Goal: Information Seeking & Learning: Learn about a topic

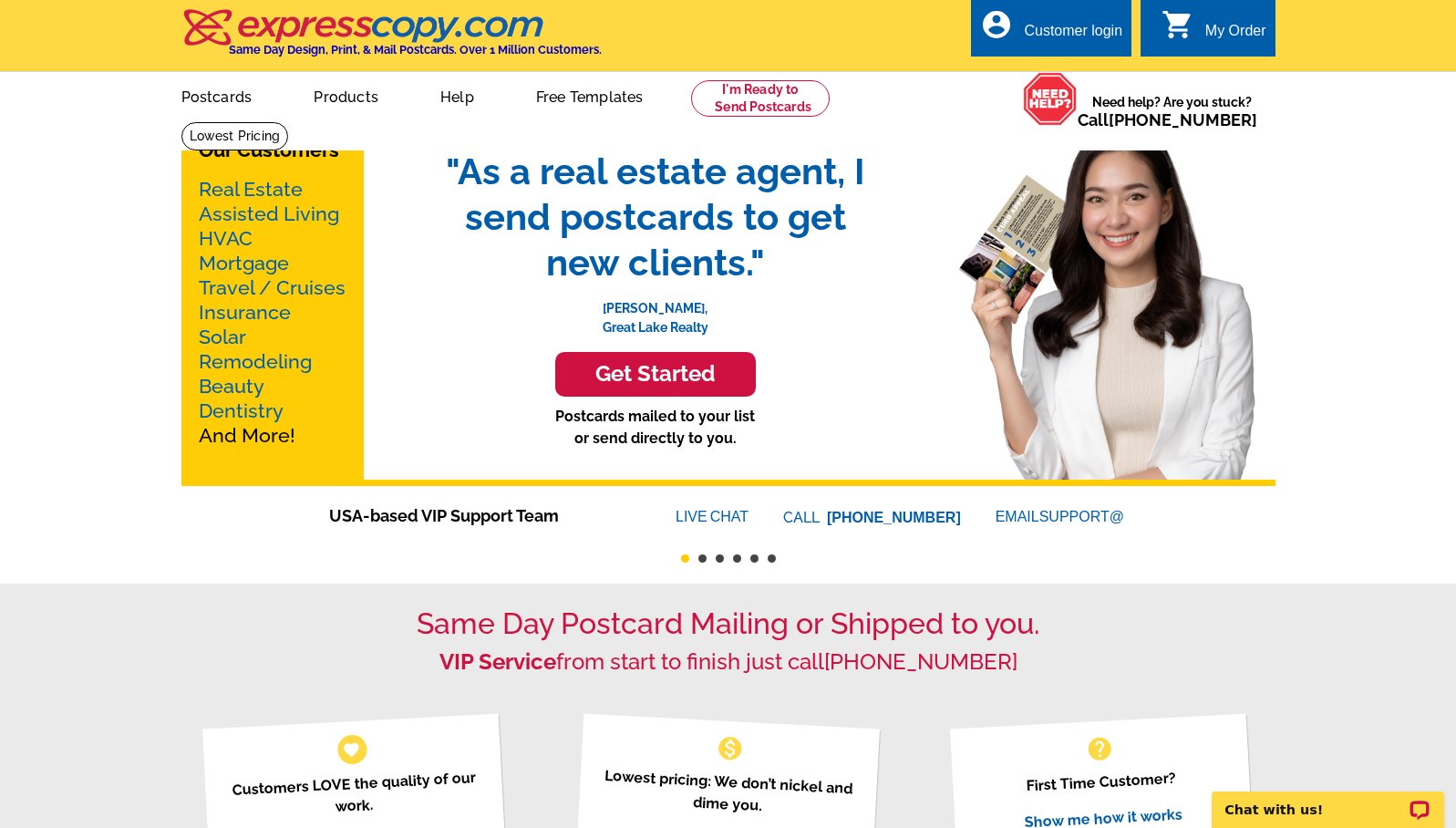
click at [308, 598] on div "Same Day Postcard Mailing or Shipped to you. VIP Service from start to finish j…" at bounding box center [728, 753] width 1456 height 338
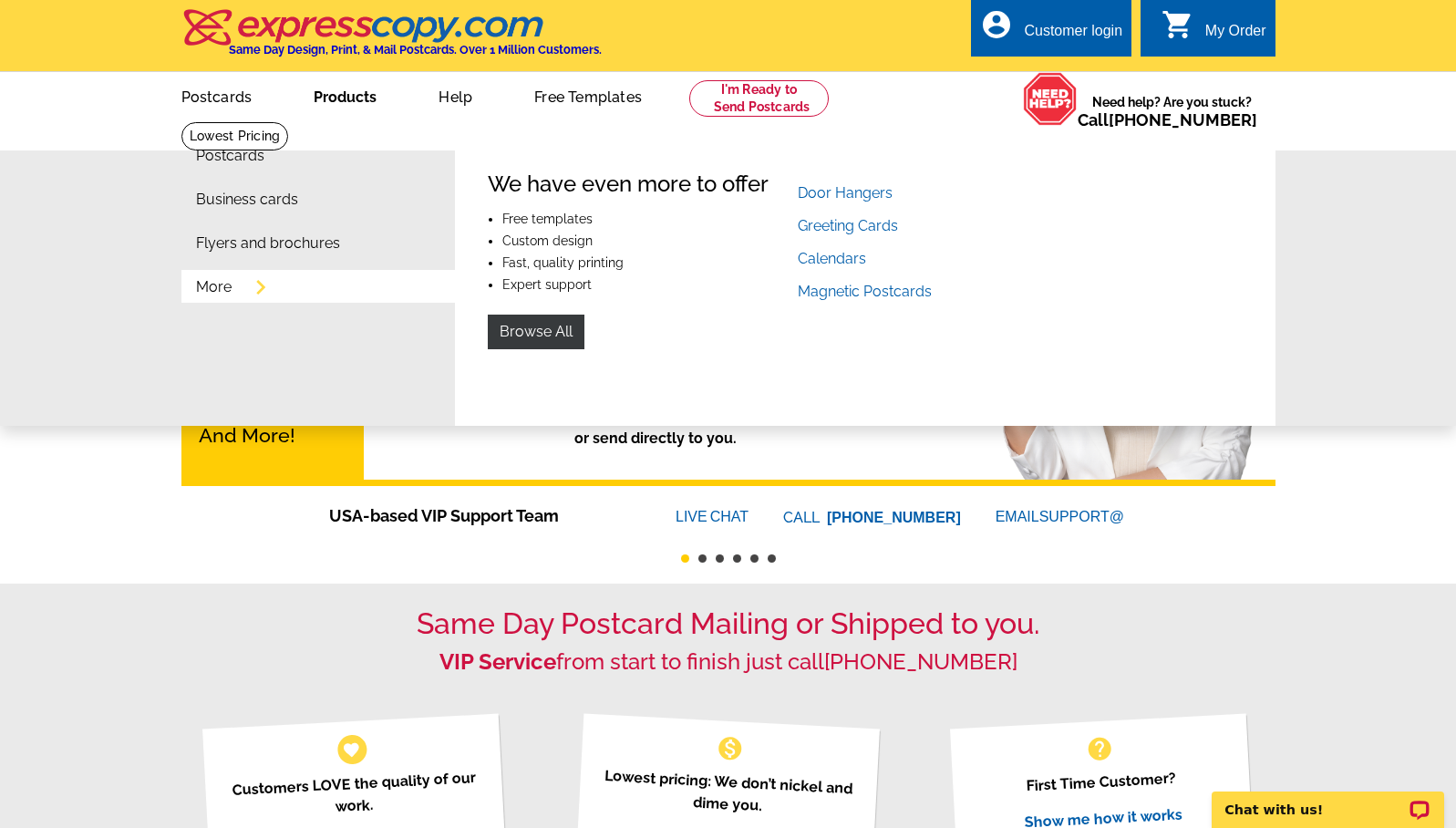
click at [217, 285] on link "More" at bounding box center [214, 287] width 36 height 15
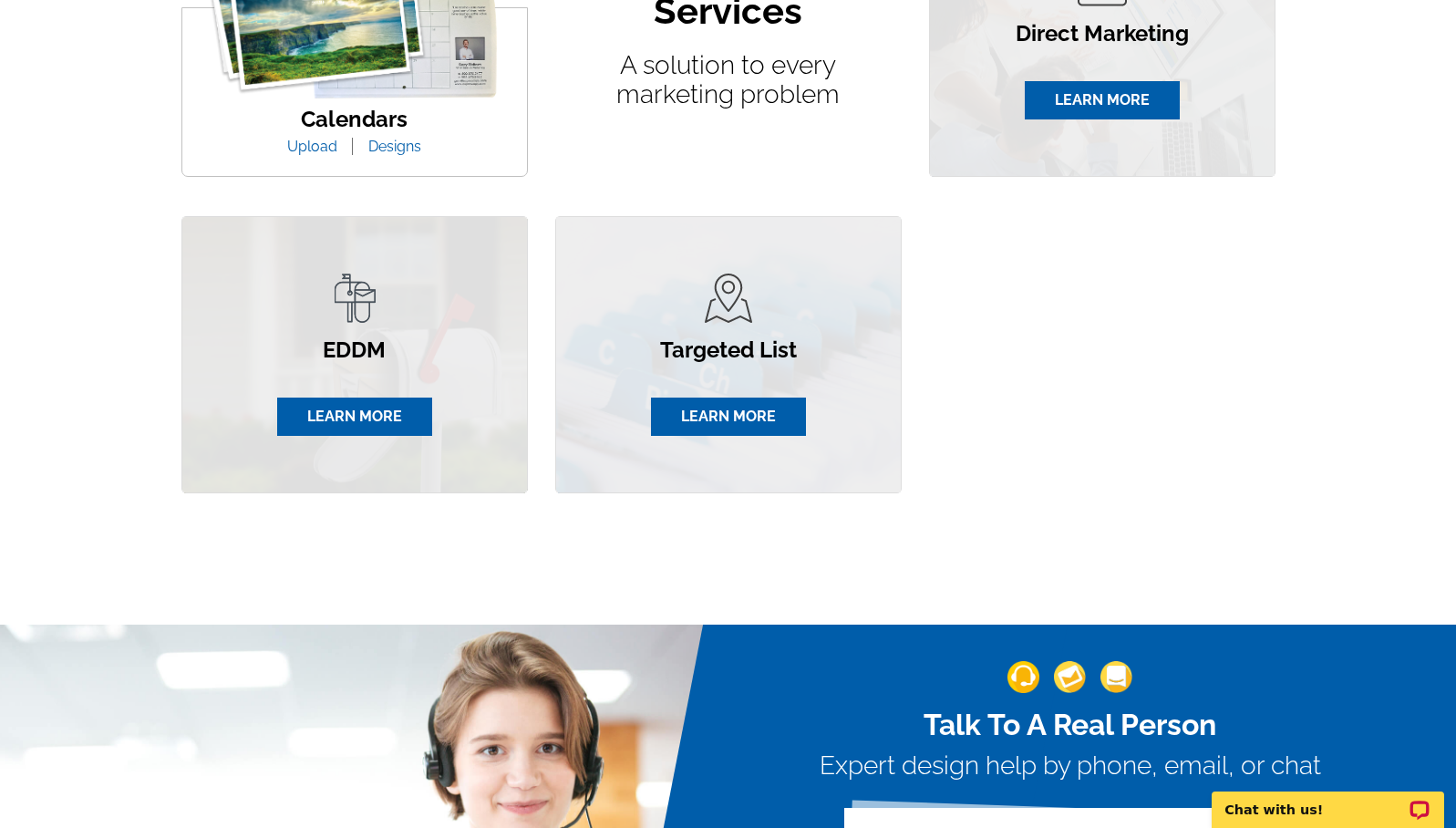
scroll to position [1216, 0]
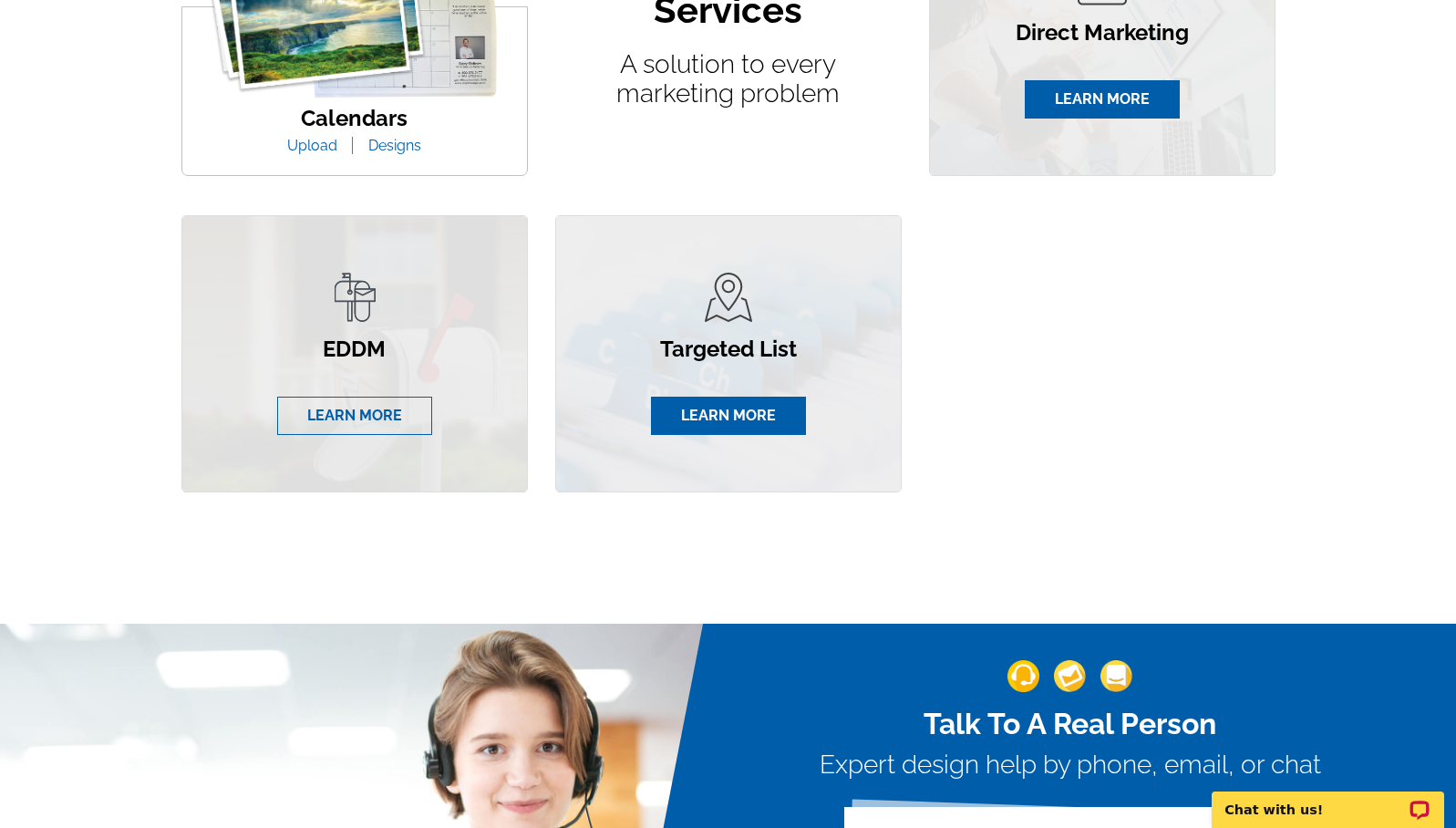
click at [345, 418] on link "LEARN MORE" at bounding box center [354, 416] width 155 height 39
